Goal: Information Seeking & Learning: Check status

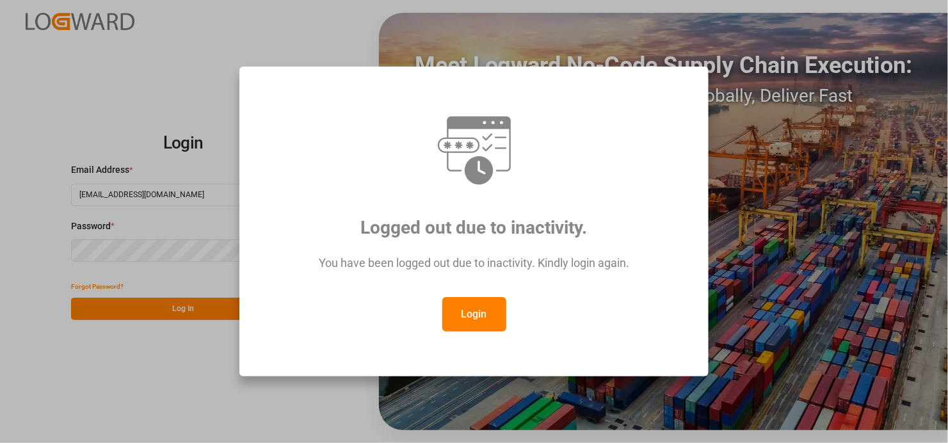
click at [478, 320] on button "Login" at bounding box center [474, 314] width 64 height 35
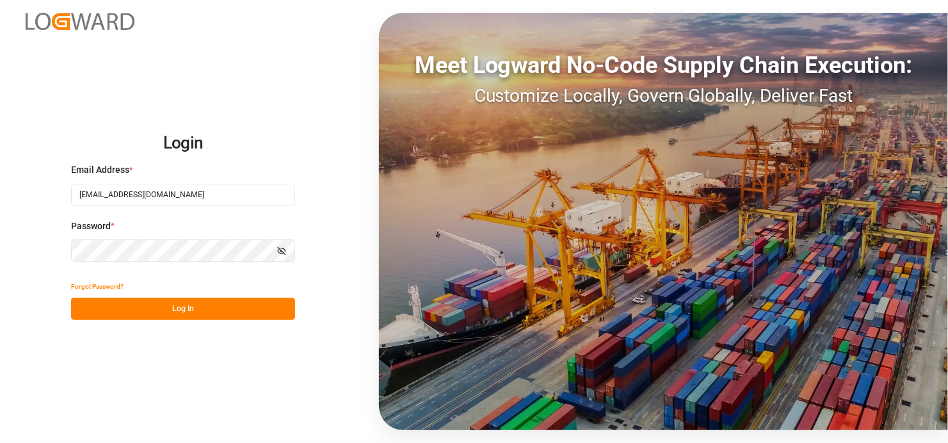
click at [193, 310] on button "Log In" at bounding box center [183, 309] width 224 height 22
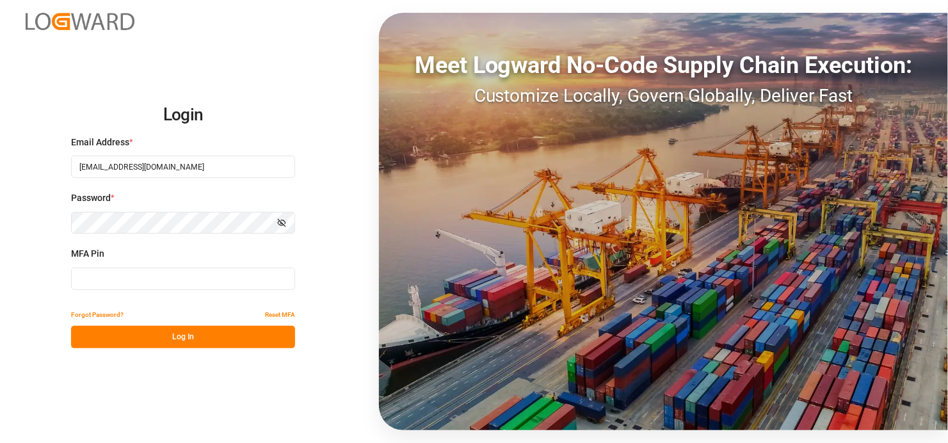
click at [125, 277] on input at bounding box center [183, 278] width 224 height 22
type input "653369"
click at [152, 339] on button "Log In" at bounding box center [183, 337] width 224 height 22
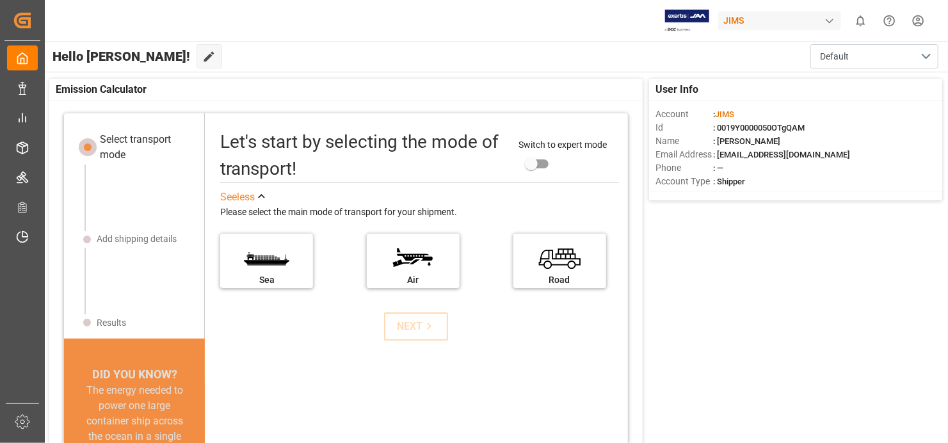
click at [443, 26] on div "[PERSON_NAME] 0 Notifications Only show unread All Watching [PERSON_NAME] all c…" at bounding box center [492, 20] width 912 height 41
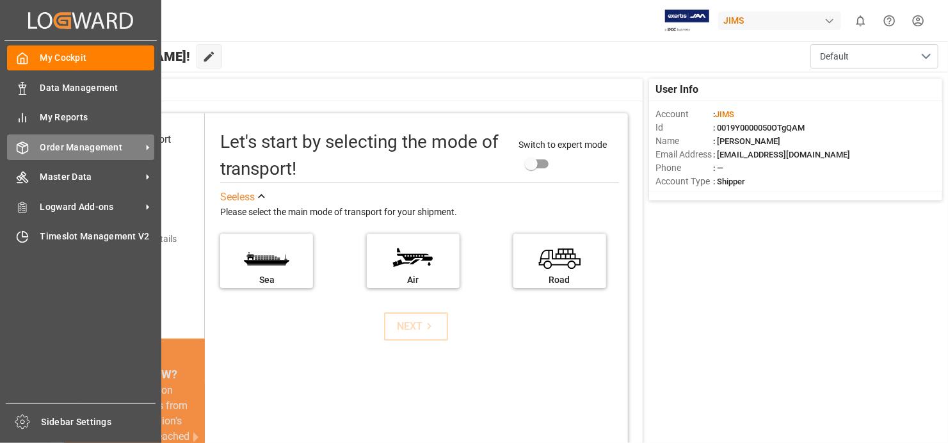
click at [149, 148] on icon at bounding box center [147, 147] width 13 height 13
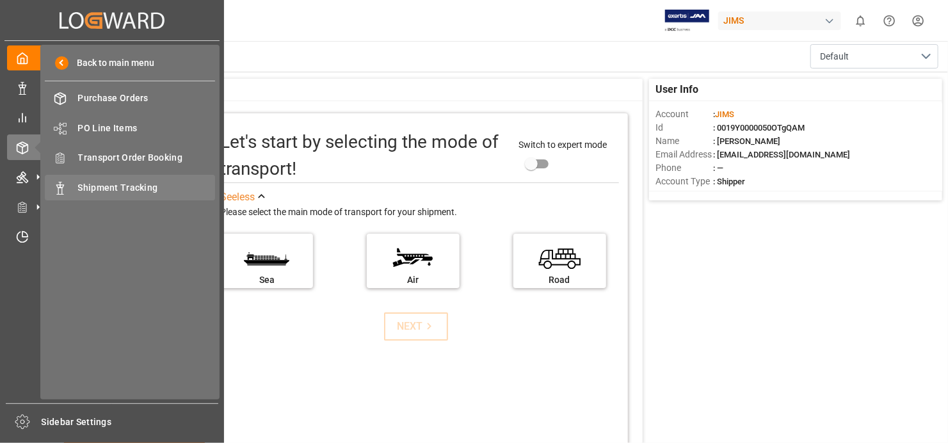
click at [156, 185] on span "Shipment Tracking" at bounding box center [147, 187] width 138 height 13
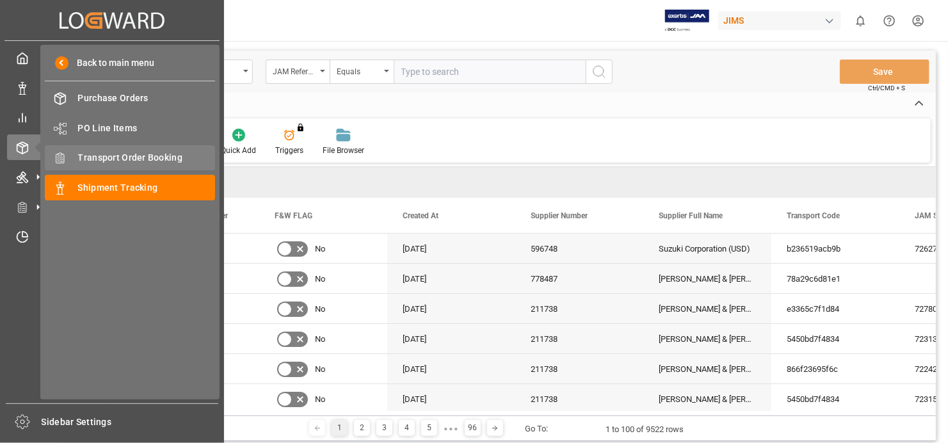
click at [167, 154] on span "Transport Order Booking" at bounding box center [147, 157] width 138 height 13
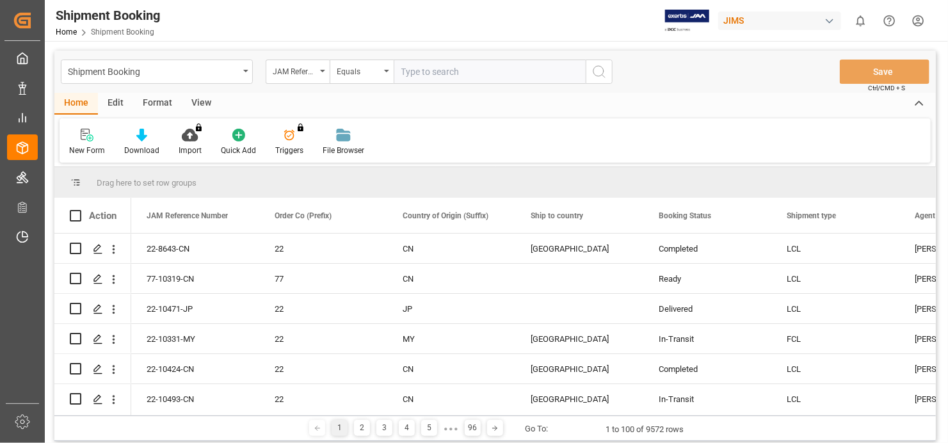
click at [435, 68] on input "text" at bounding box center [489, 72] width 192 height 24
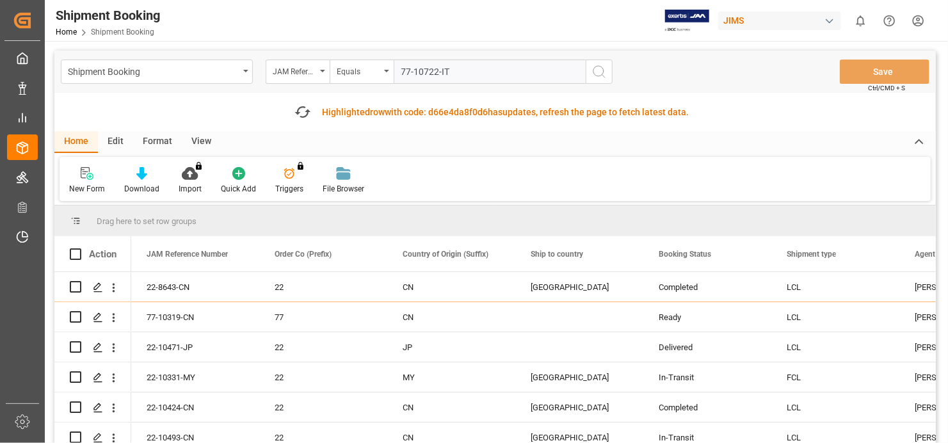
type input "77-10722-IT"
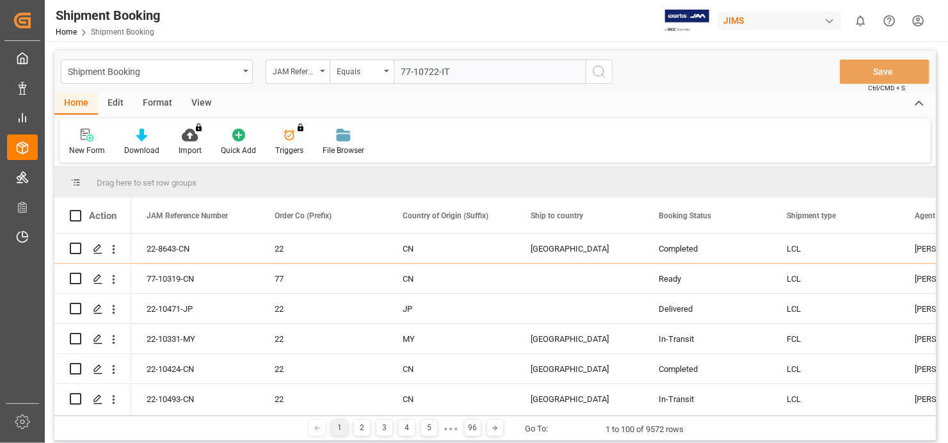
click at [593, 71] on icon "search button" at bounding box center [598, 71] width 15 height 15
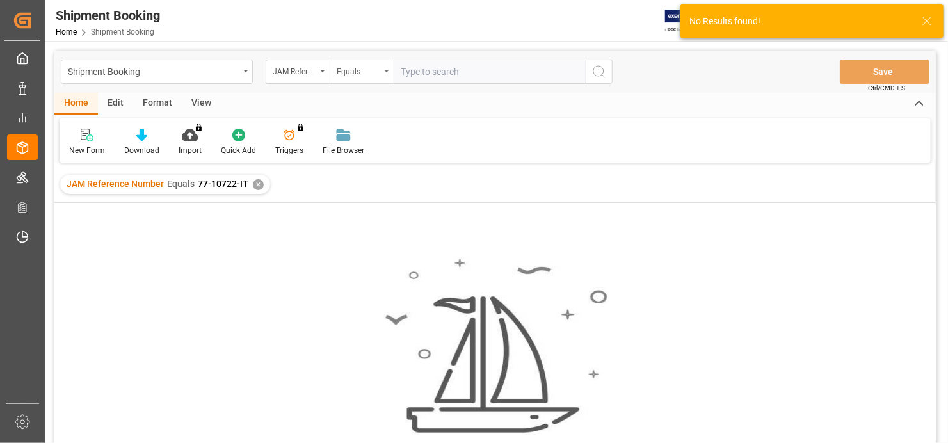
click at [386, 70] on icon "open menu" at bounding box center [386, 71] width 5 height 3
click at [392, 155] on div "Fuzzy search" at bounding box center [425, 157] width 191 height 27
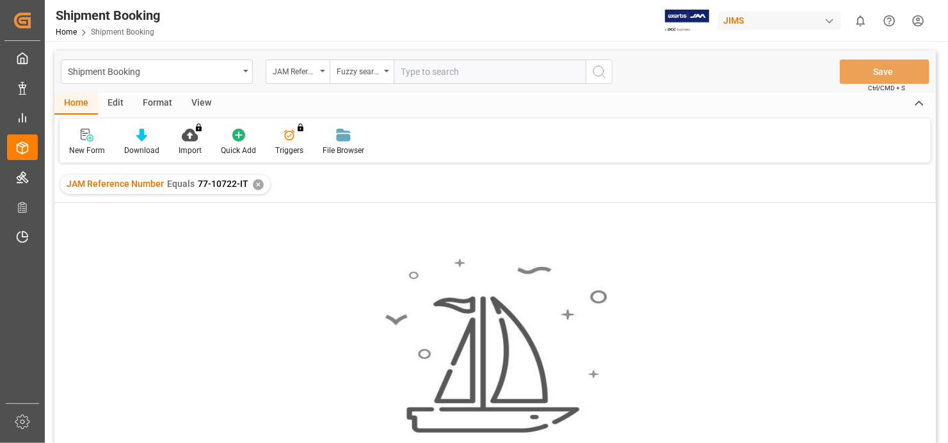
click at [438, 68] on input "text" at bounding box center [489, 72] width 192 height 24
type input "77-10772-IT"
click at [598, 70] on icon "search button" at bounding box center [598, 71] width 15 height 15
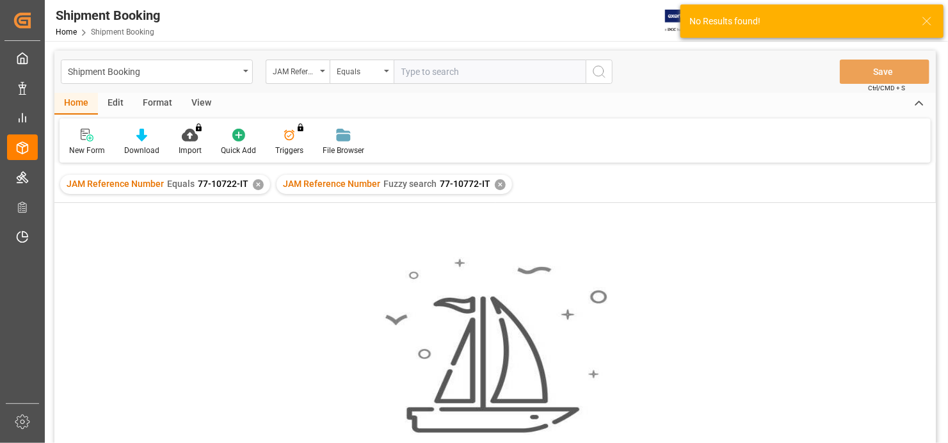
click at [255, 183] on div "✕" at bounding box center [258, 184] width 11 height 11
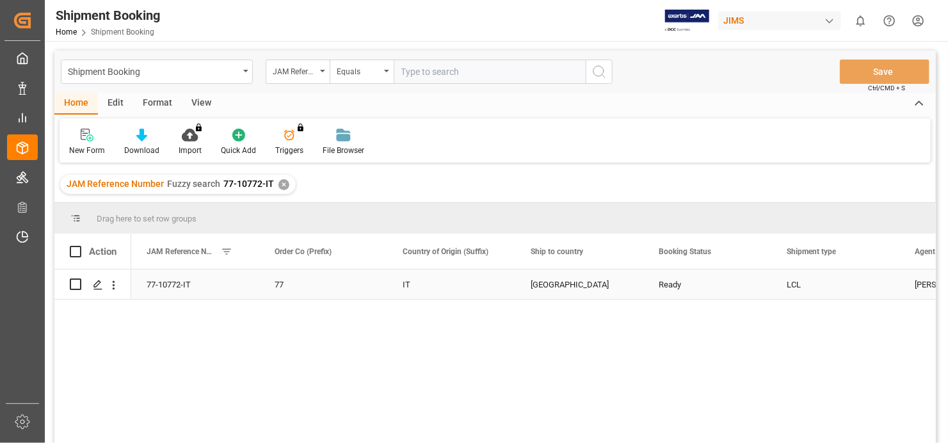
click at [156, 281] on div "77-10772-IT" at bounding box center [195, 283] width 128 height 29
click at [118, 286] on icon "open menu" at bounding box center [113, 284] width 13 height 13
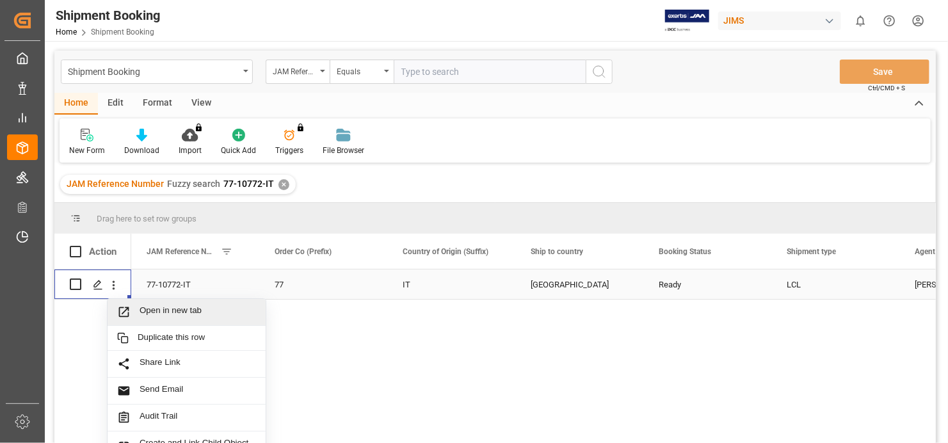
click at [169, 308] on span "Open in new tab" at bounding box center [197, 311] width 116 height 13
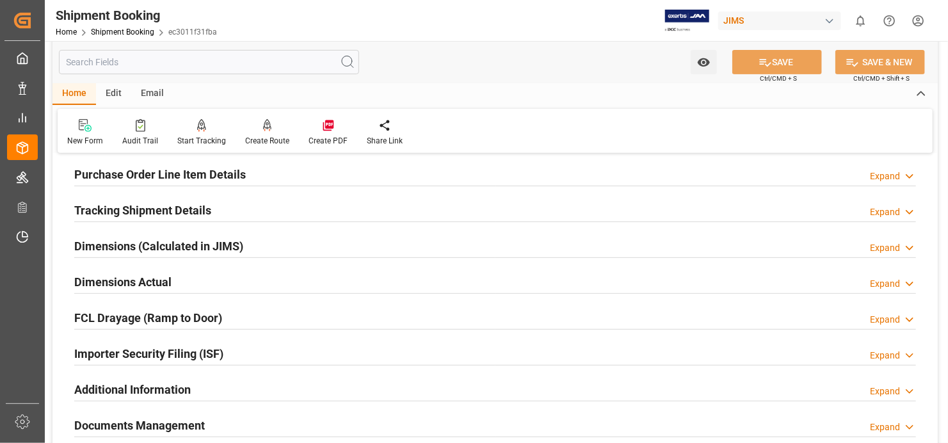
scroll to position [256, 0]
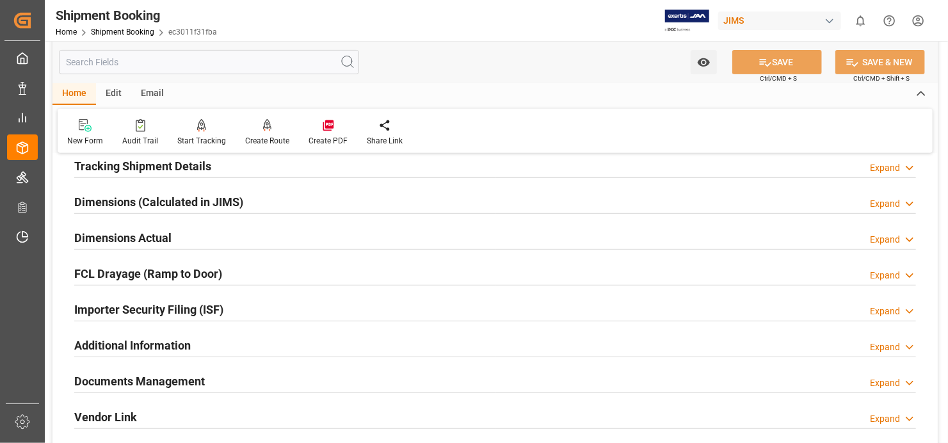
click at [154, 379] on h2 "Documents Management" at bounding box center [139, 380] width 131 height 17
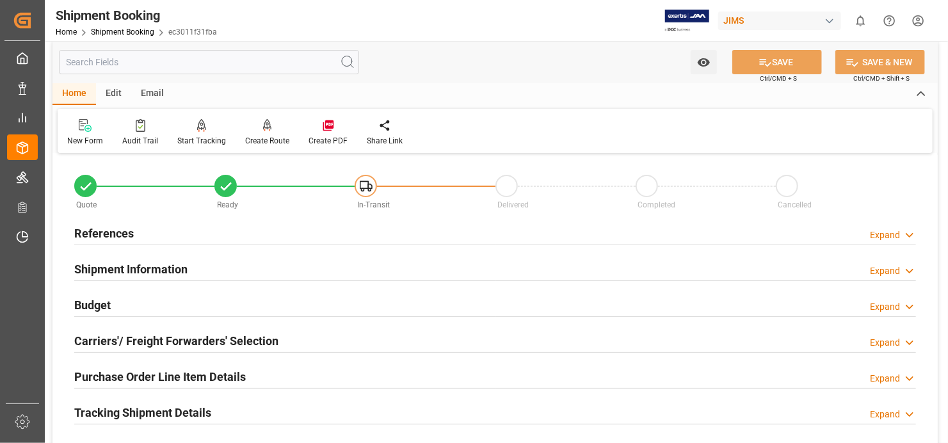
scroll to position [0, 0]
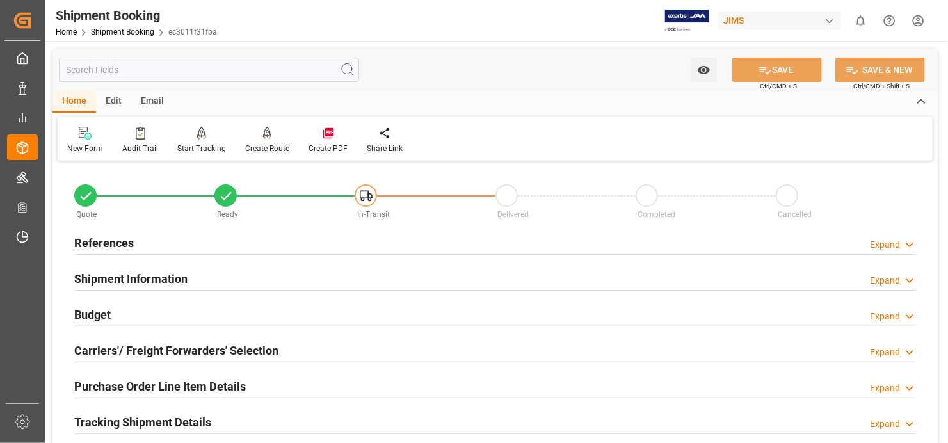
click at [103, 237] on h2 "References" at bounding box center [104, 242] width 60 height 17
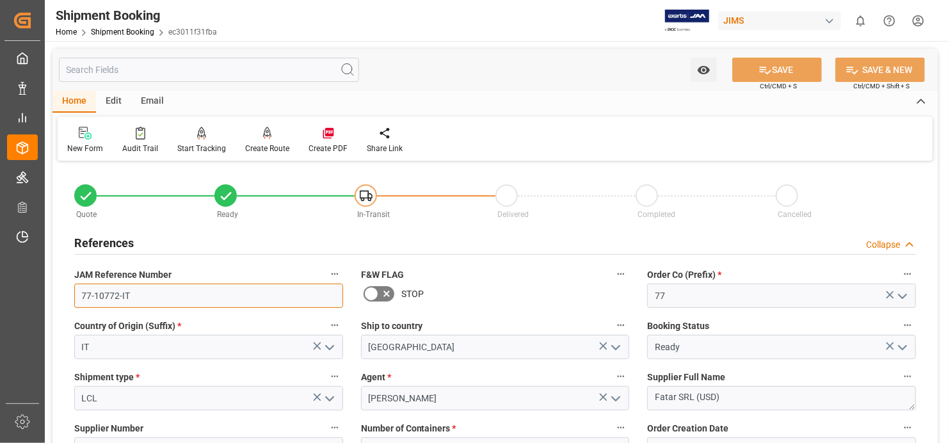
drag, startPoint x: 127, startPoint y: 297, endPoint x: 72, endPoint y: 295, distance: 55.1
click at [72, 295] on div "JAM Reference Number 77-10772-IT" at bounding box center [208, 286] width 287 height 51
drag, startPoint x: 129, startPoint y: 293, endPoint x: 74, endPoint y: 295, distance: 55.1
click at [75, 294] on input "77-10772-IT" at bounding box center [208, 295] width 269 height 24
